Goal: Task Accomplishment & Management: Complete application form

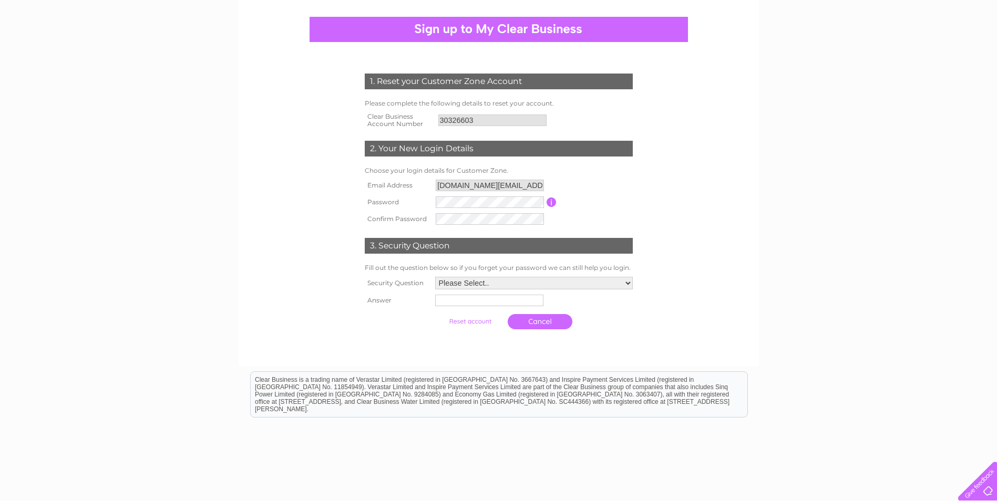
scroll to position [105, 0]
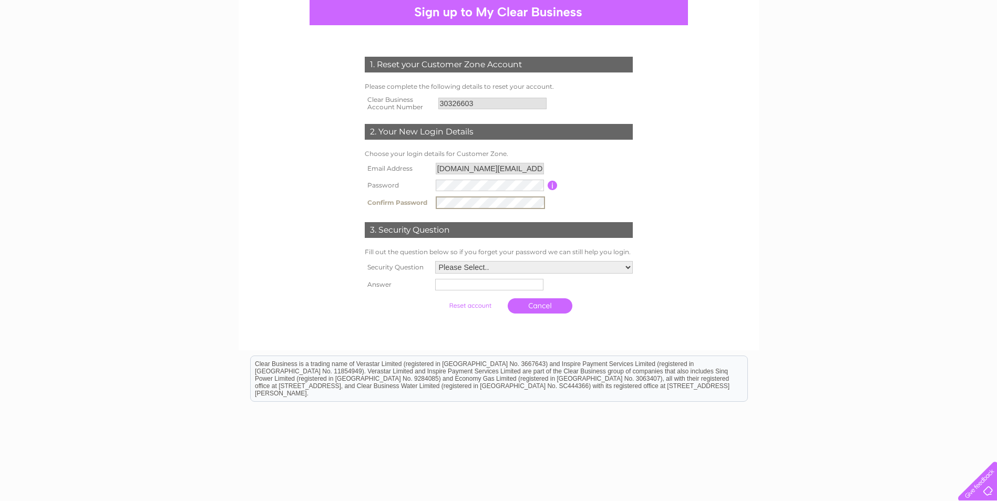
click at [505, 267] on select "Please Select.. In what town or city was your first job? In what town or city d…" at bounding box center [534, 267] width 198 height 13
select select "1"
click at [434, 261] on select "Please Select.. In what town or city was your first job? In what town or city d…" at bounding box center [533, 267] width 199 height 14
click at [485, 289] on input "text" at bounding box center [488, 285] width 108 height 12
type input "Walsall"
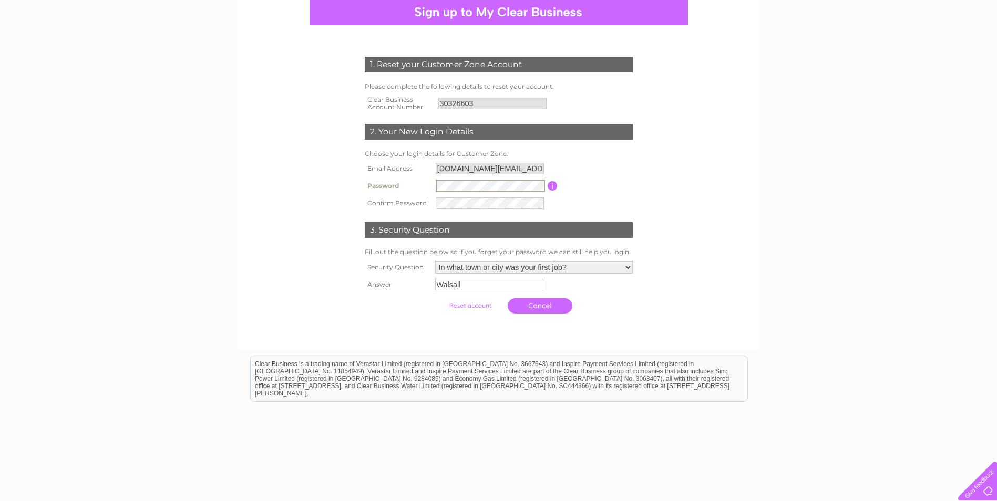
click at [428, 186] on tr "Password Password must be at least 6 characters long" at bounding box center [498, 186] width 273 height 18
click at [415, 188] on tbody "Email Address Siobhan.Dance@bkplus.co.uk Password Password must be at least 6 c…" at bounding box center [498, 186] width 273 height 52
click at [470, 306] on input "submit" at bounding box center [470, 306] width 65 height 15
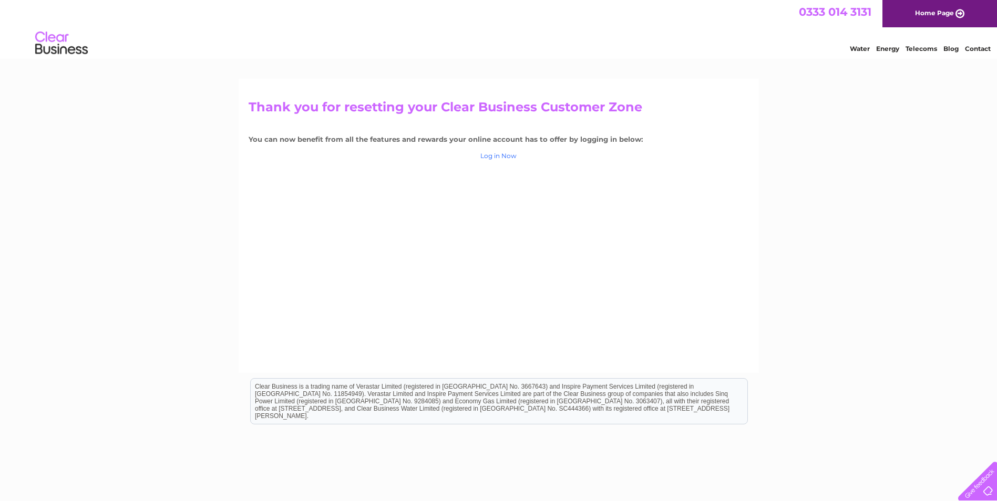
click at [507, 154] on link "Log in Now" at bounding box center [498, 156] width 36 height 8
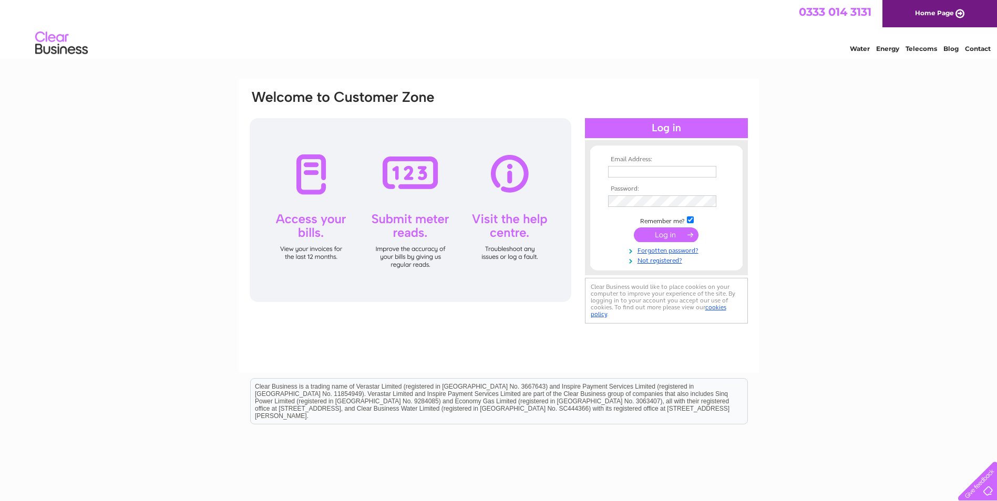
type input "[DOMAIN_NAME][EMAIL_ADDRESS][DOMAIN_NAME]"
click at [657, 228] on input "submit" at bounding box center [666, 235] width 65 height 15
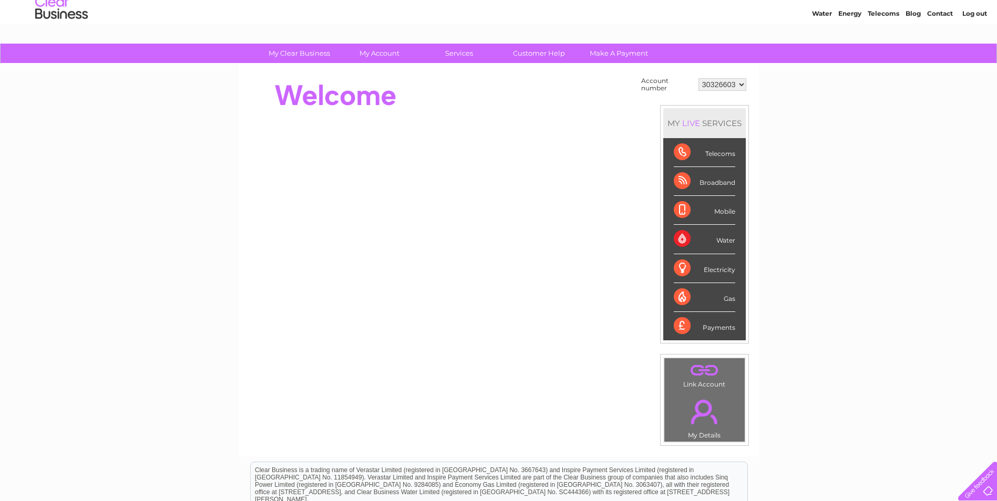
scroll to position [53, 0]
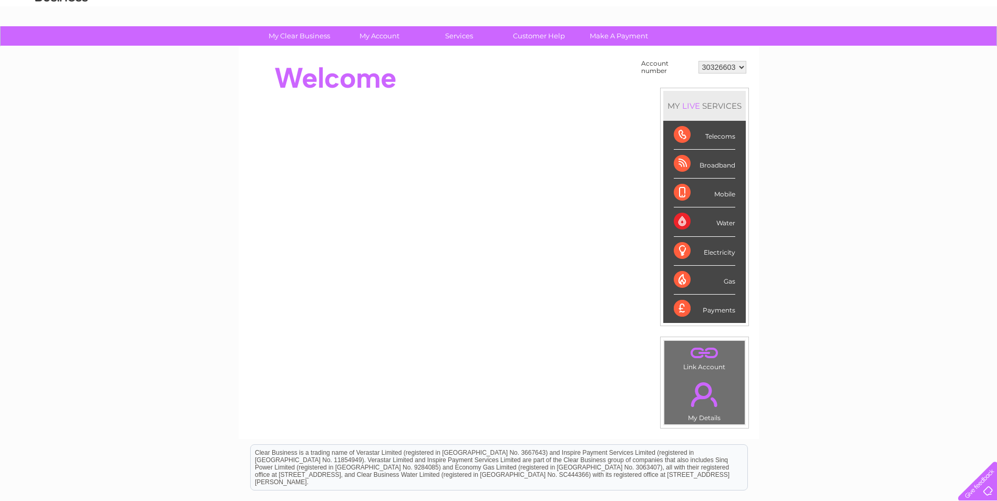
click at [728, 220] on div "Water" at bounding box center [704, 222] width 61 height 29
click at [682, 219] on div "Water" at bounding box center [704, 222] width 61 height 29
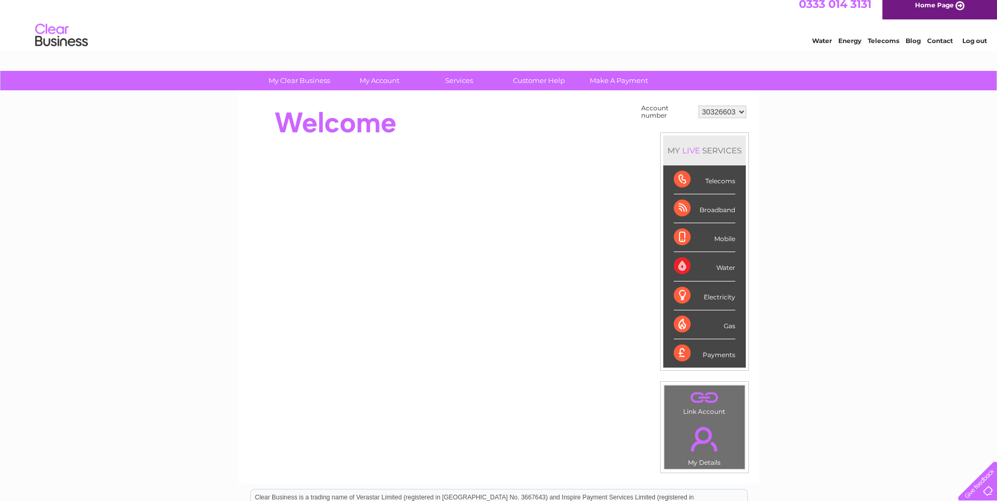
scroll to position [0, 0]
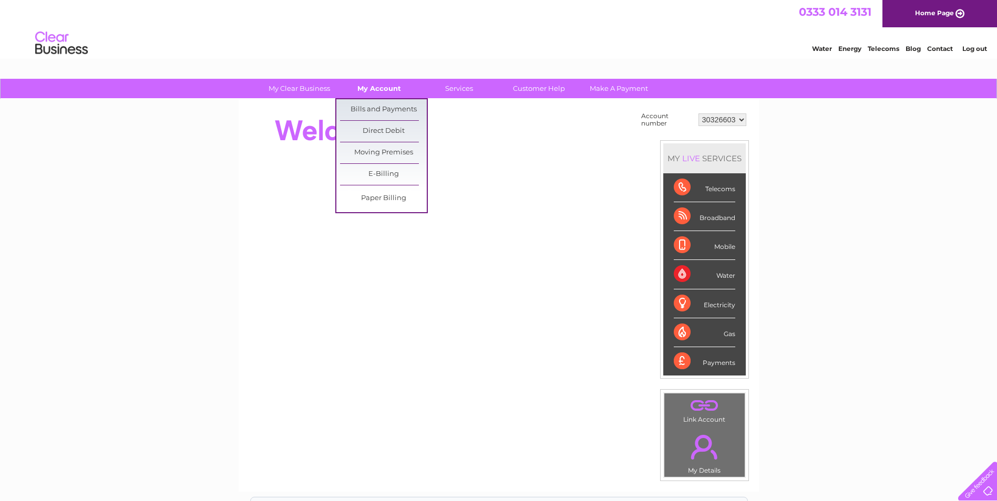
click at [378, 85] on link "My Account" at bounding box center [379, 88] width 87 height 19
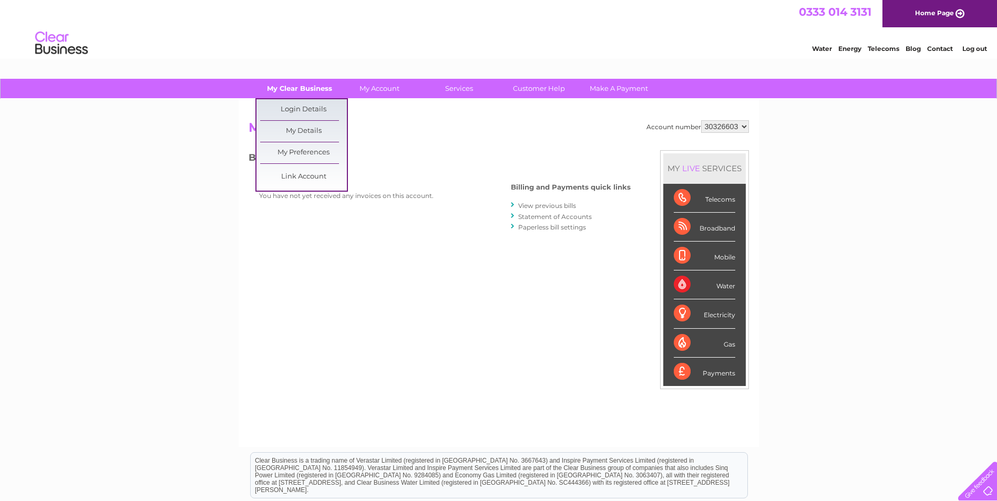
click at [307, 88] on link "My Clear Business" at bounding box center [299, 88] width 87 height 19
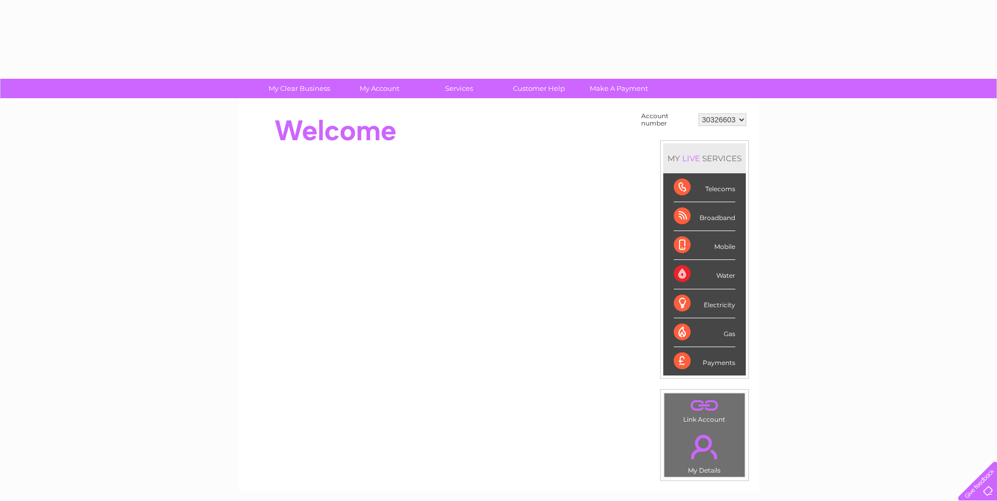
click at [303, 131] on div at bounding box center [440, 131] width 383 height 42
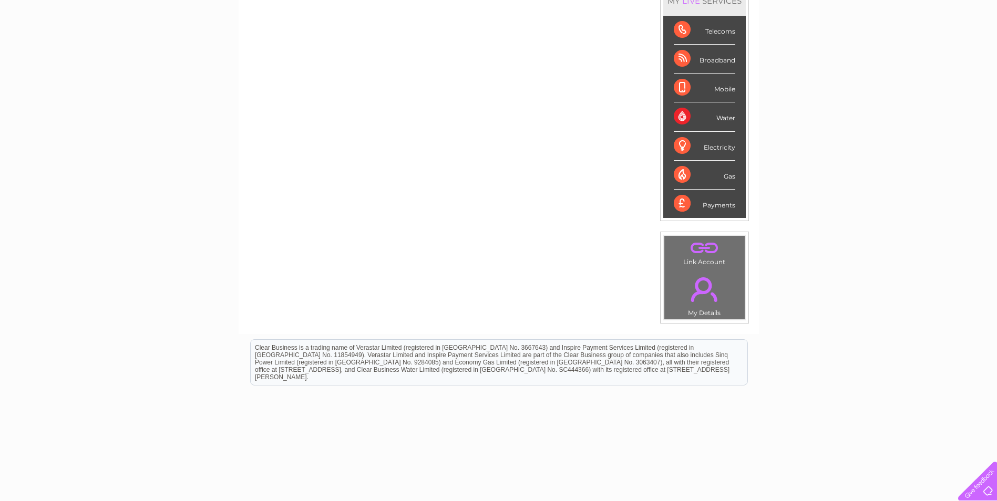
scroll to position [178, 0]
